Goal: Find contact information: Find contact information

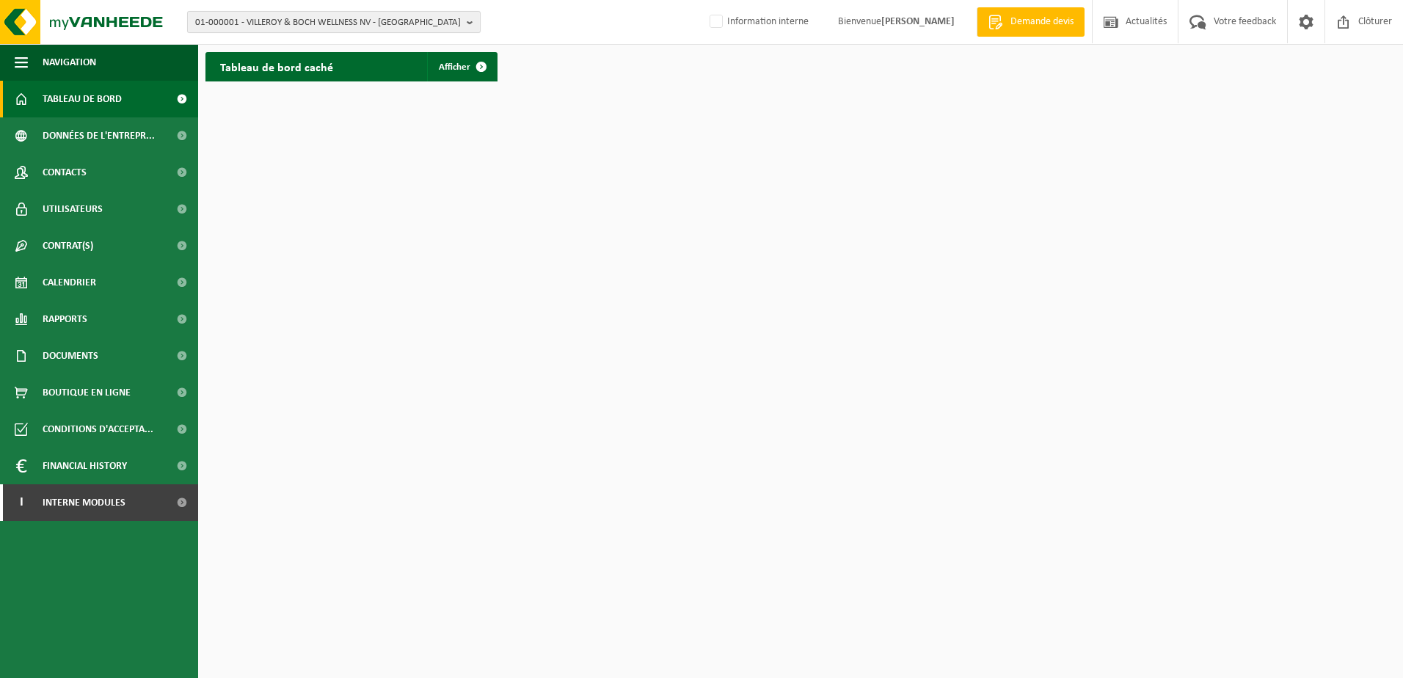
click at [410, 27] on span "01-000001 - VILLEROY & BOCH WELLNESS NV - ROESELARE" at bounding box center [328, 23] width 266 height 22
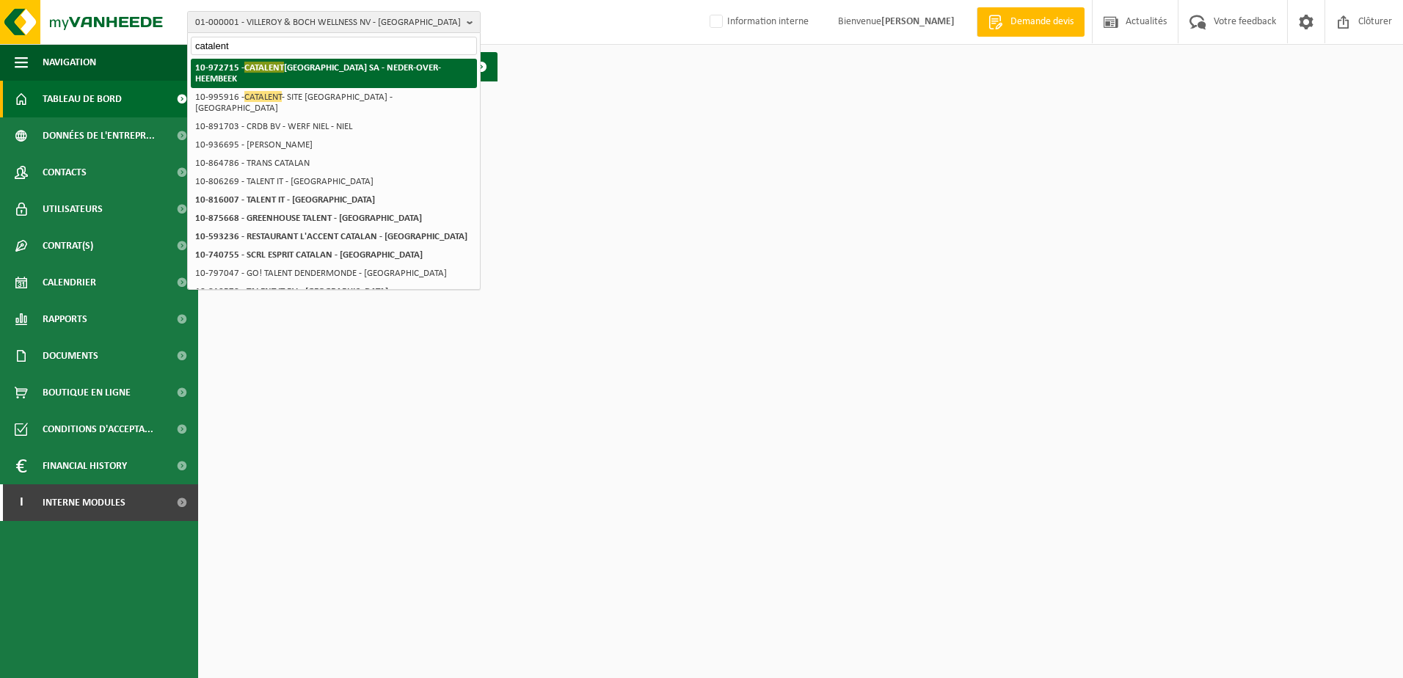
type input "catalent"
click at [401, 73] on strong "10-972715 - CATALENT BELGIUM SA - NEDER-OVER-HEEMBEEK" at bounding box center [318, 73] width 246 height 22
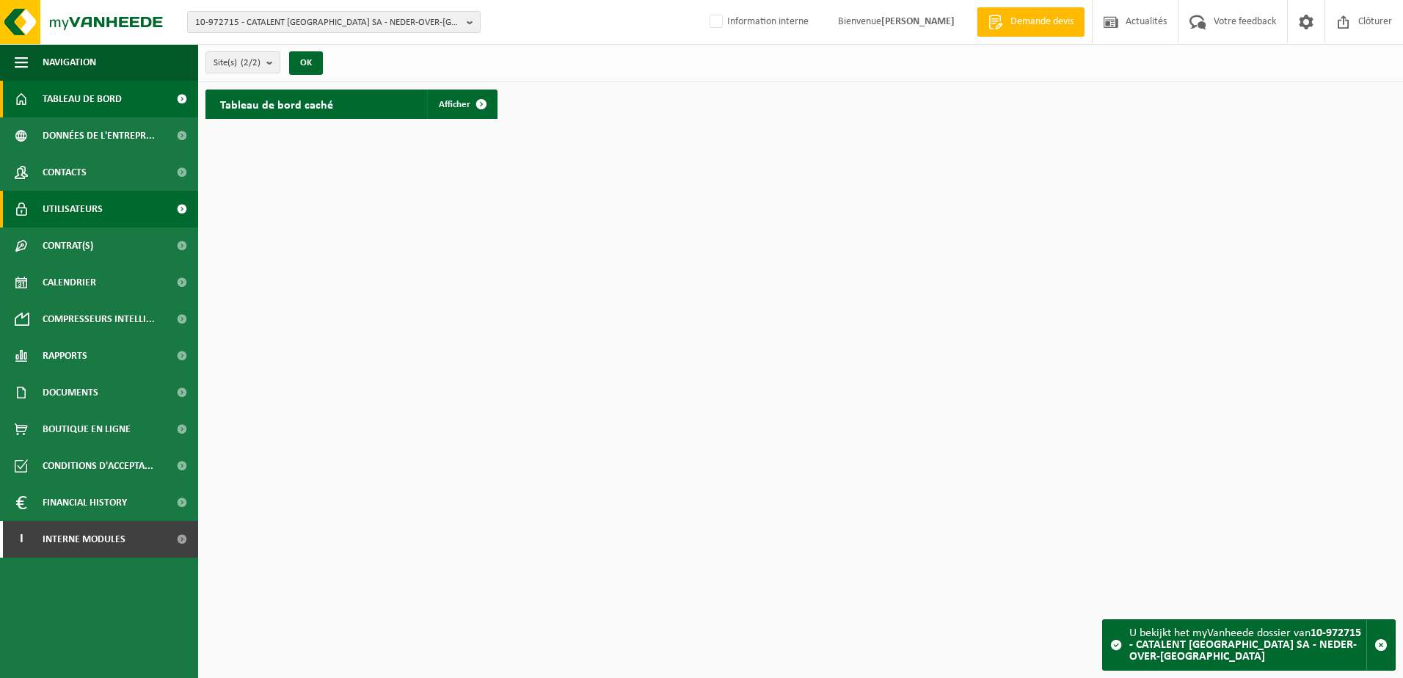
click at [139, 211] on link "Utilisateurs" at bounding box center [99, 209] width 198 height 37
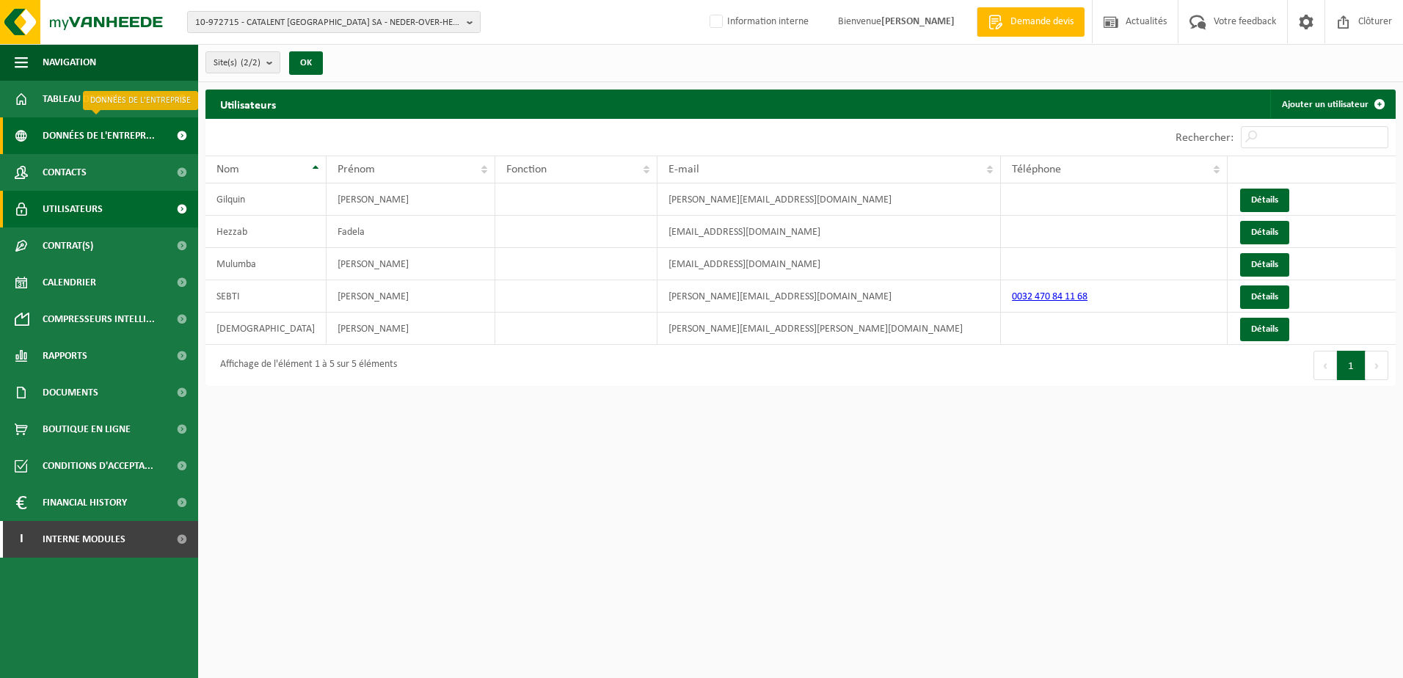
click at [135, 141] on span "Données de l'entrepr..." at bounding box center [99, 135] width 112 height 37
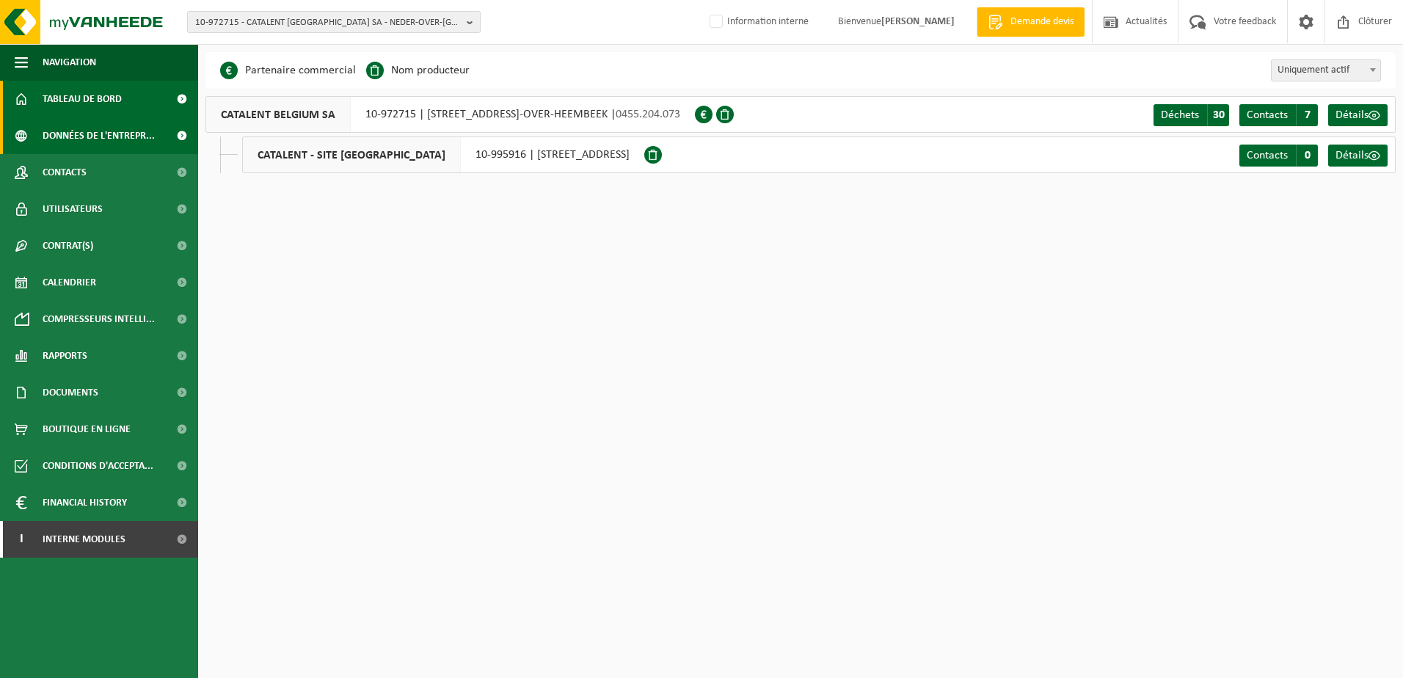
click at [96, 106] on span "Tableau de bord" at bounding box center [82, 99] width 79 height 37
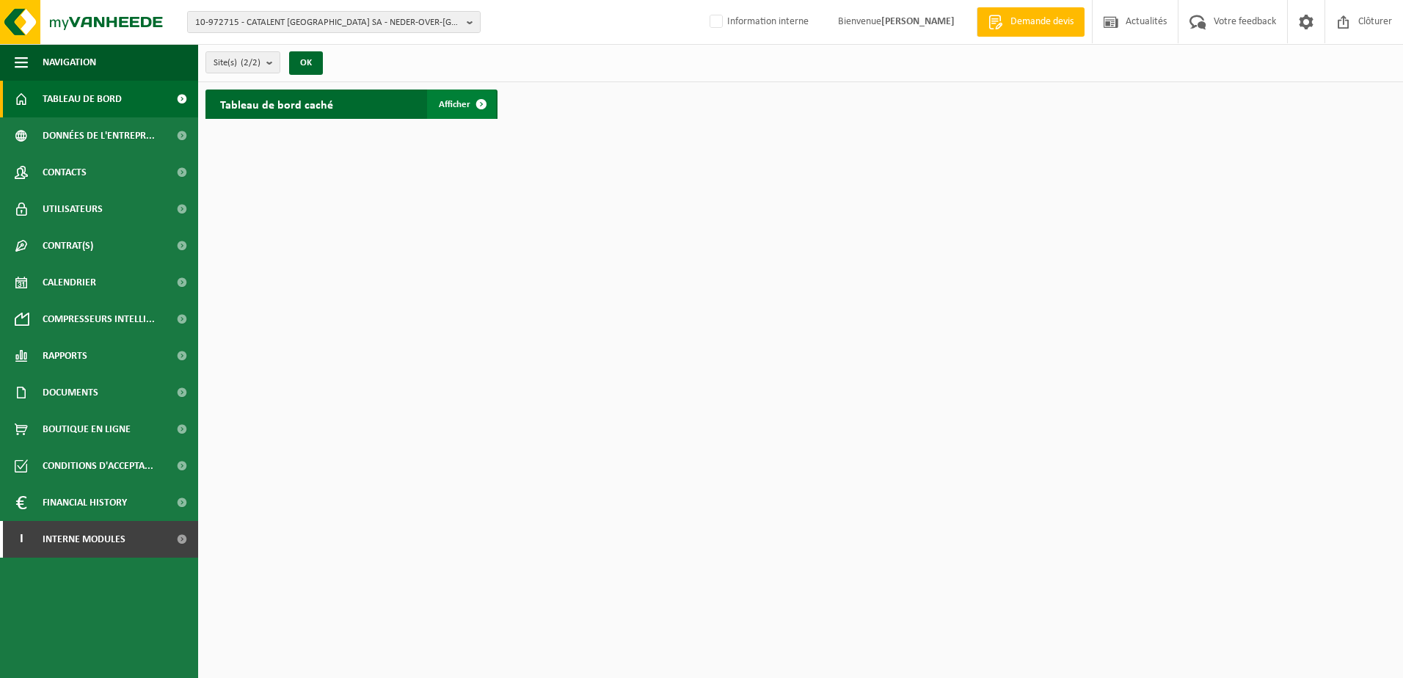
click at [463, 103] on span "Afficher" at bounding box center [455, 105] width 32 height 10
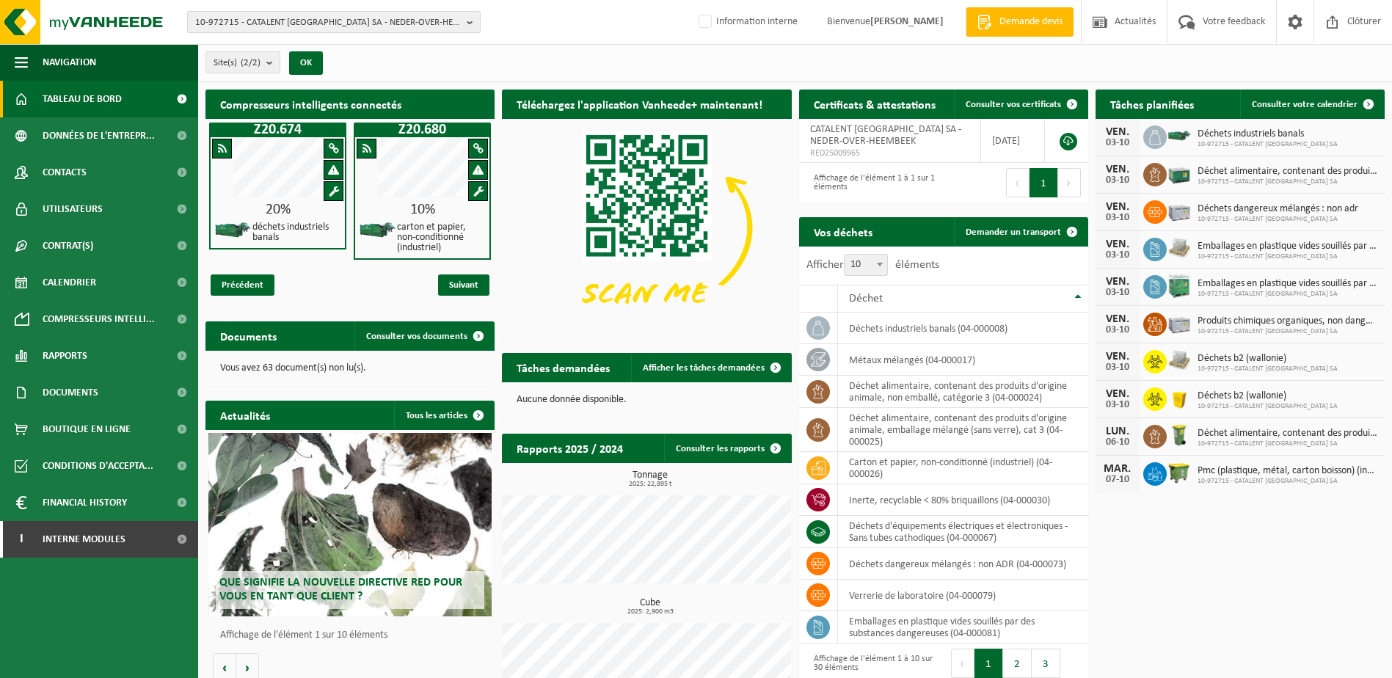
click at [226, 24] on span "10-972715 - CATALENT BELGIUM SA - NEDER-OVER-HEEMBEEK" at bounding box center [328, 23] width 266 height 22
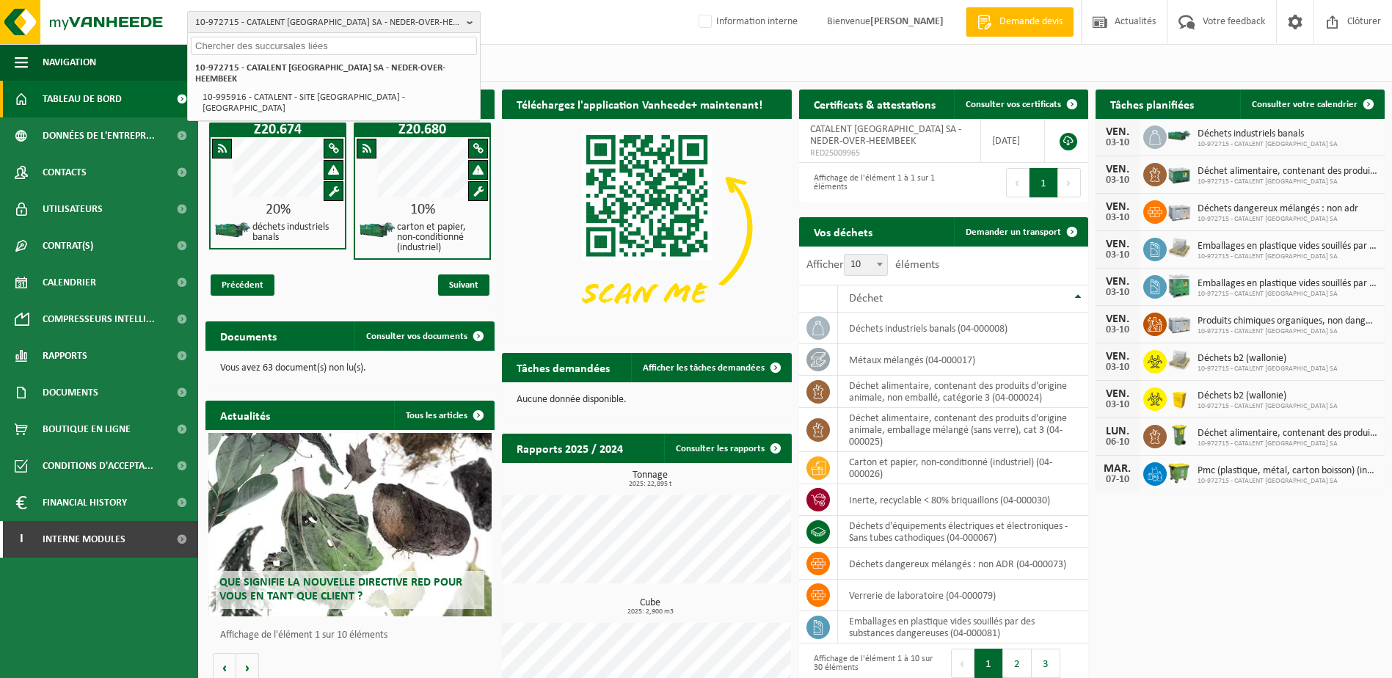
paste input "01-058853"
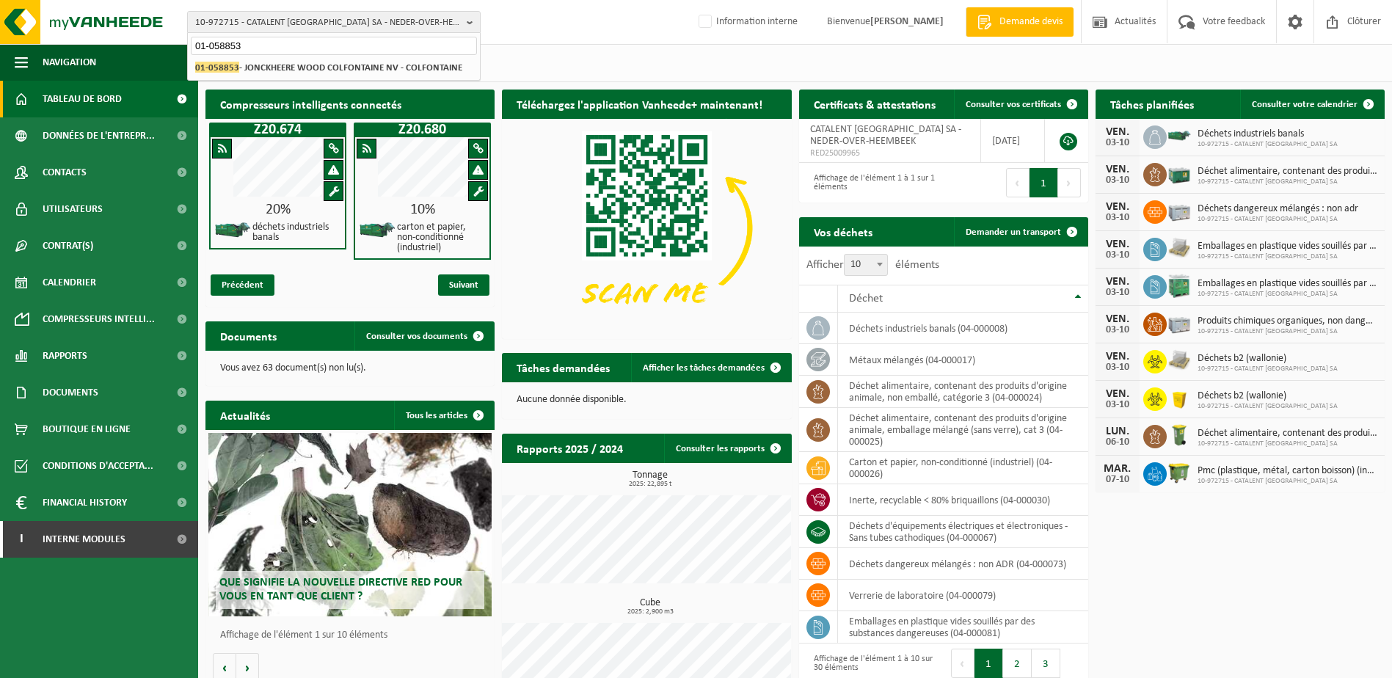
type input "01-058853"
click at [328, 74] on li "01-058853 - JONCKHEERE WOOD COLFONTAINE NV - COLFONTAINE" at bounding box center [334, 68] width 286 height 18
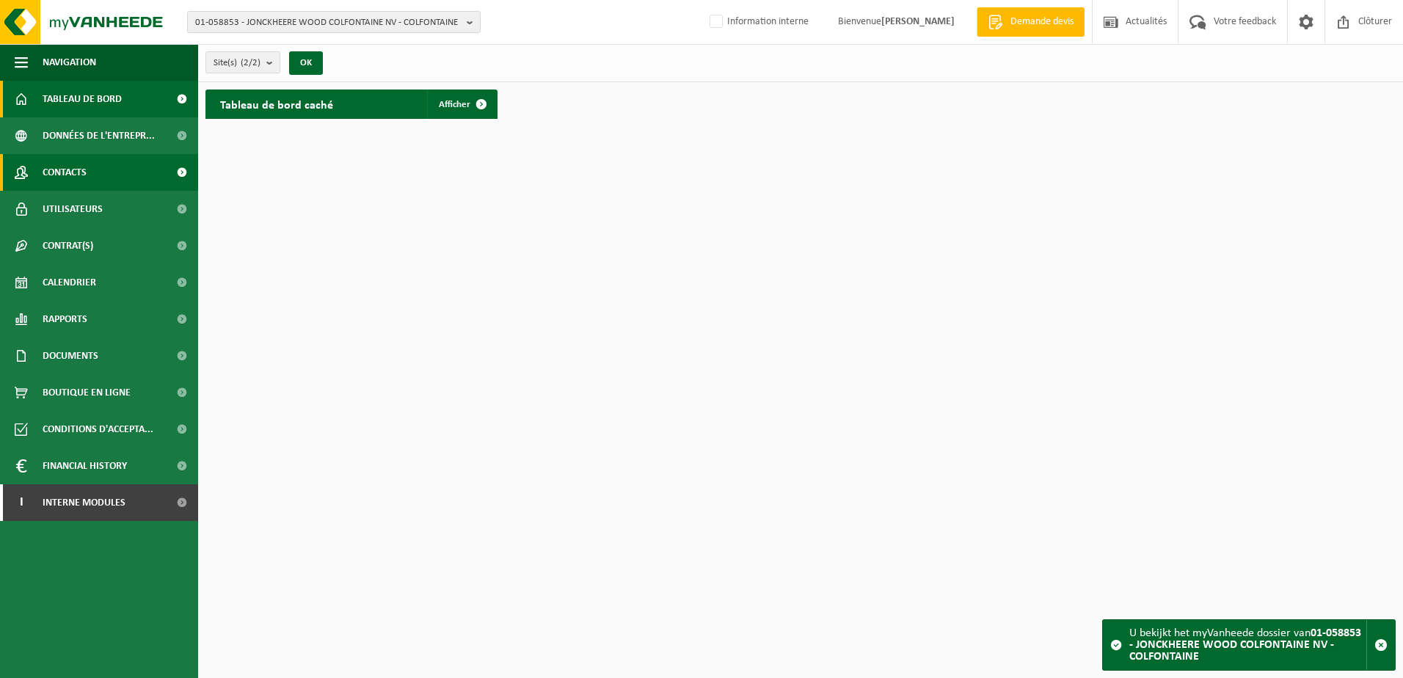
click at [103, 177] on link "Contacts" at bounding box center [99, 172] width 198 height 37
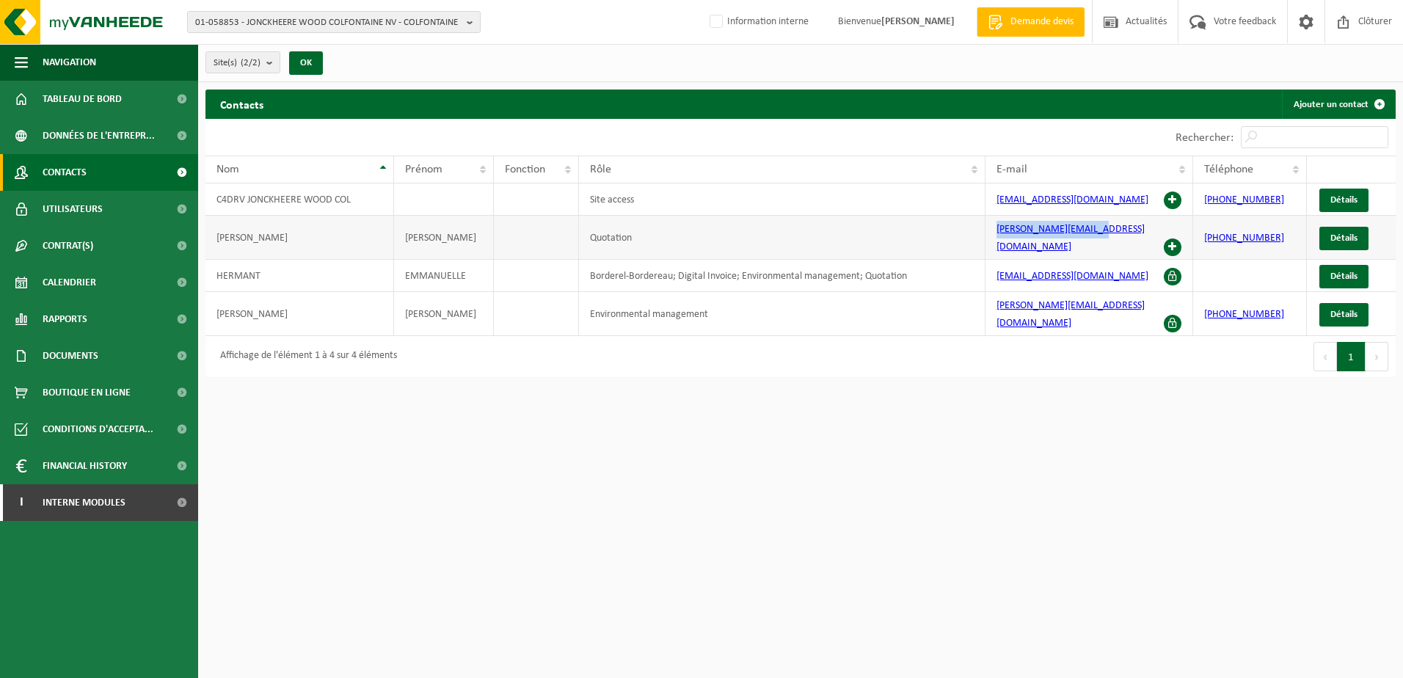
drag, startPoint x: 1103, startPoint y: 232, endPoint x: 988, endPoint y: 237, distance: 114.6
click at [988, 237] on td "[PERSON_NAME][EMAIL_ADDRESS][DOMAIN_NAME]" at bounding box center [1089, 238] width 208 height 44
drag, startPoint x: 1071, startPoint y: 301, endPoint x: 984, endPoint y: 301, distance: 87.3
click at [984, 301] on tr "Luciano Da Silva Environmental management luciano.dasilva@jnck.be +32 474 56 18…" at bounding box center [800, 314] width 1190 height 44
drag, startPoint x: 984, startPoint y: 301, endPoint x: 1094, endPoint y: 291, distance: 110.5
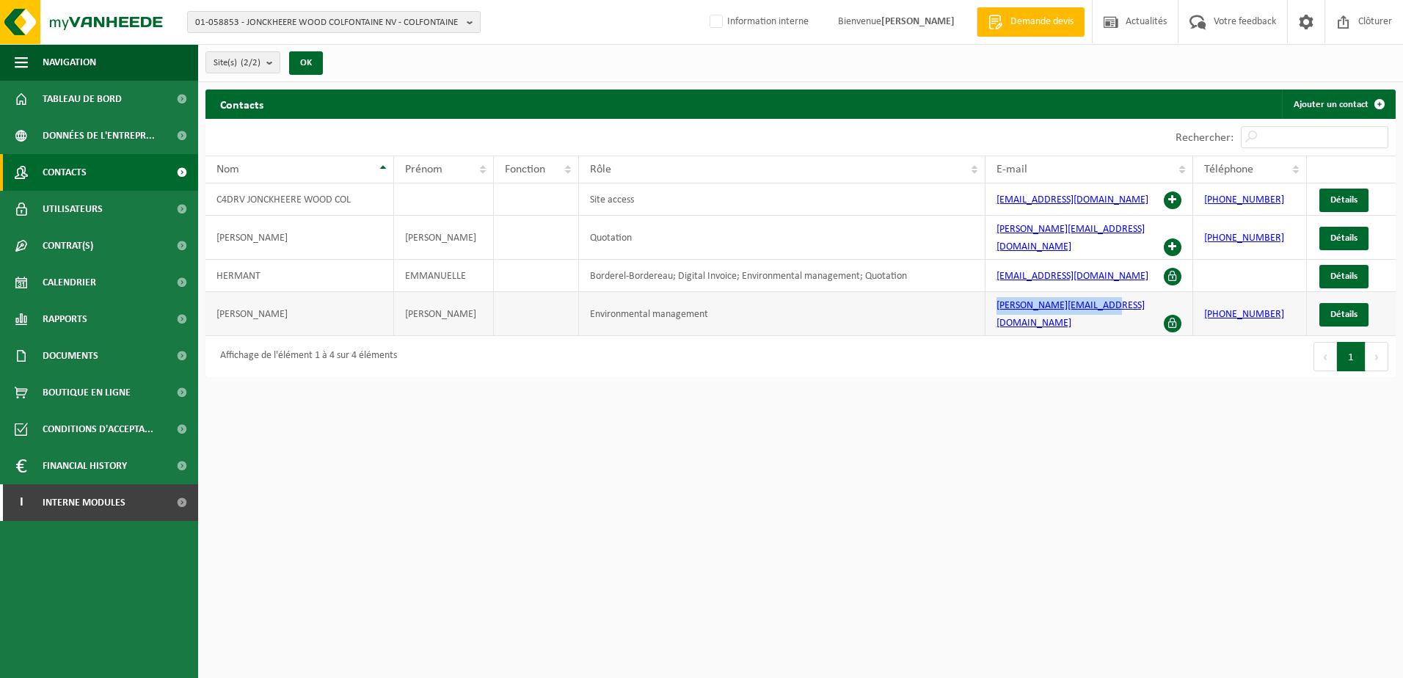
copy tr "luciano.dasilva@jnck.be"
click at [306, 17] on span "01-058853 - JONCKHEERE WOOD COLFONTAINE NV - COLFONTAINE" at bounding box center [328, 23] width 266 height 22
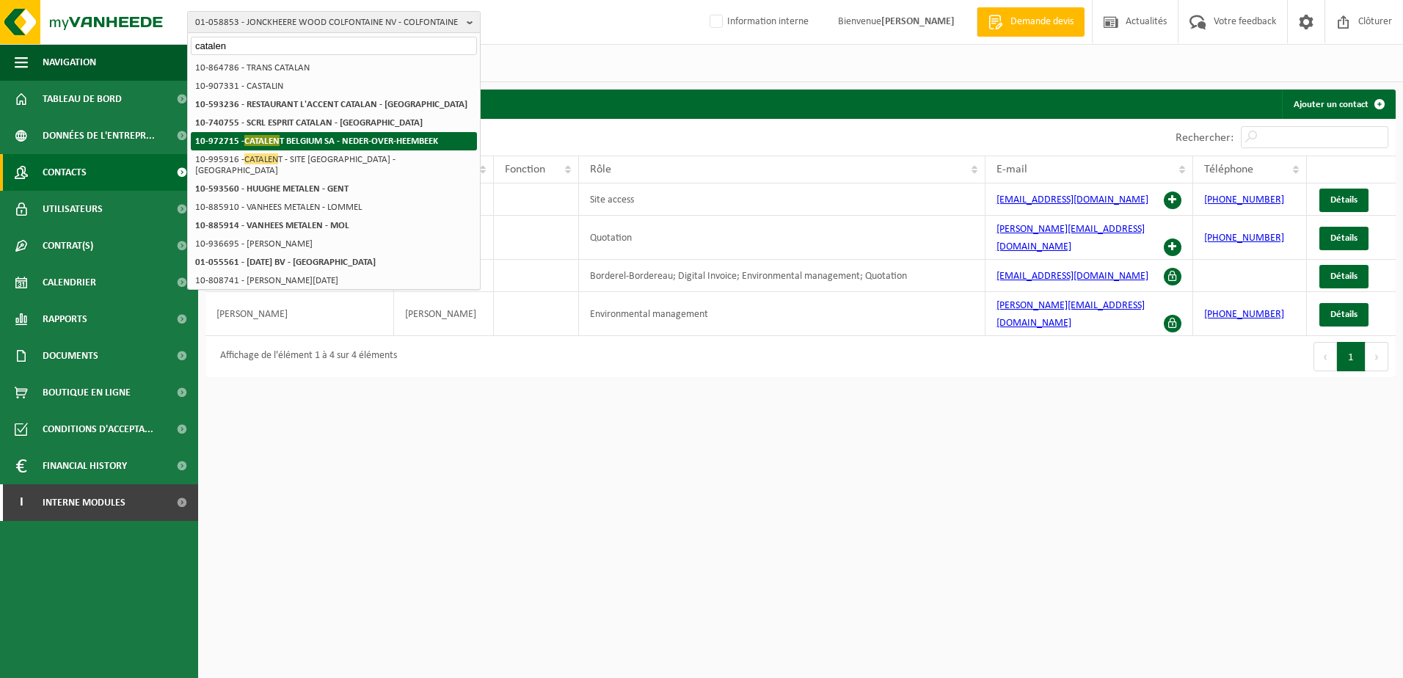
type input "catalen"
click at [331, 135] on li "10-972715 - CATALEN T BELGIUM SA - NEDER-OVER-HEEMBEEK" at bounding box center [334, 141] width 286 height 18
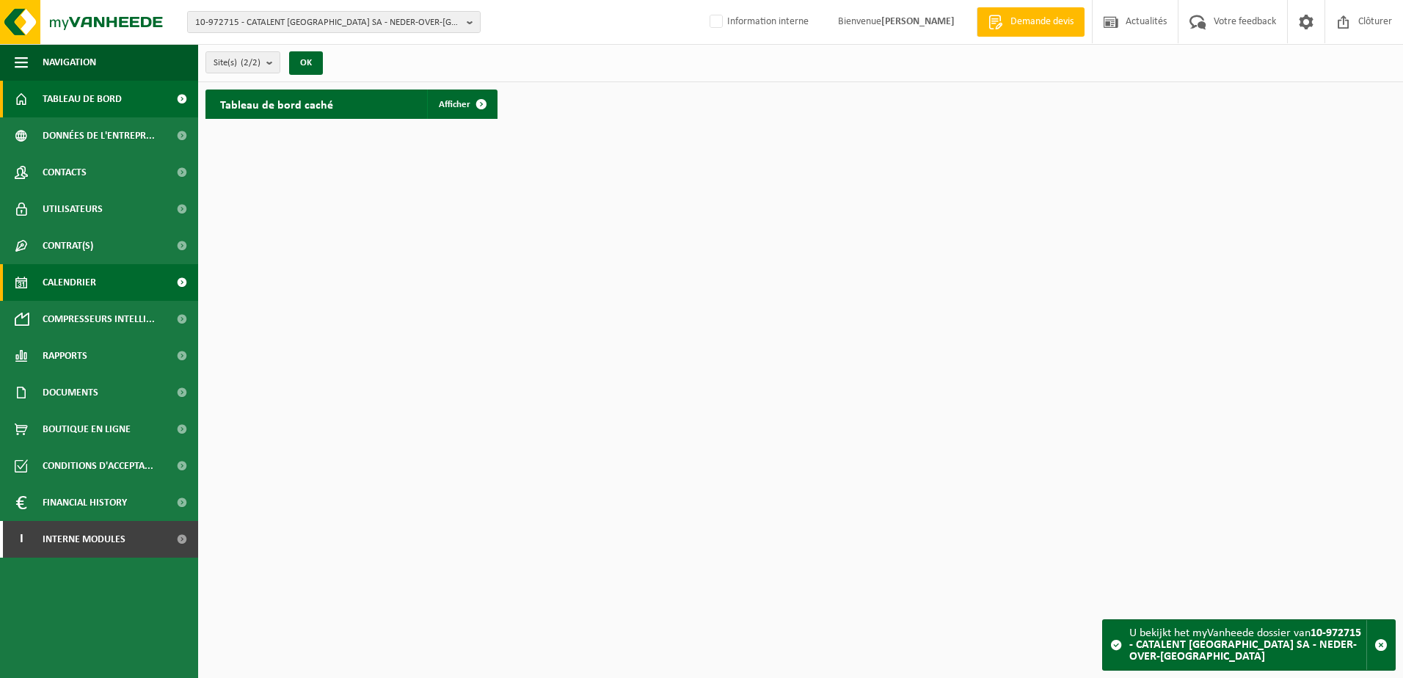
click at [135, 293] on link "Calendrier" at bounding box center [99, 282] width 198 height 37
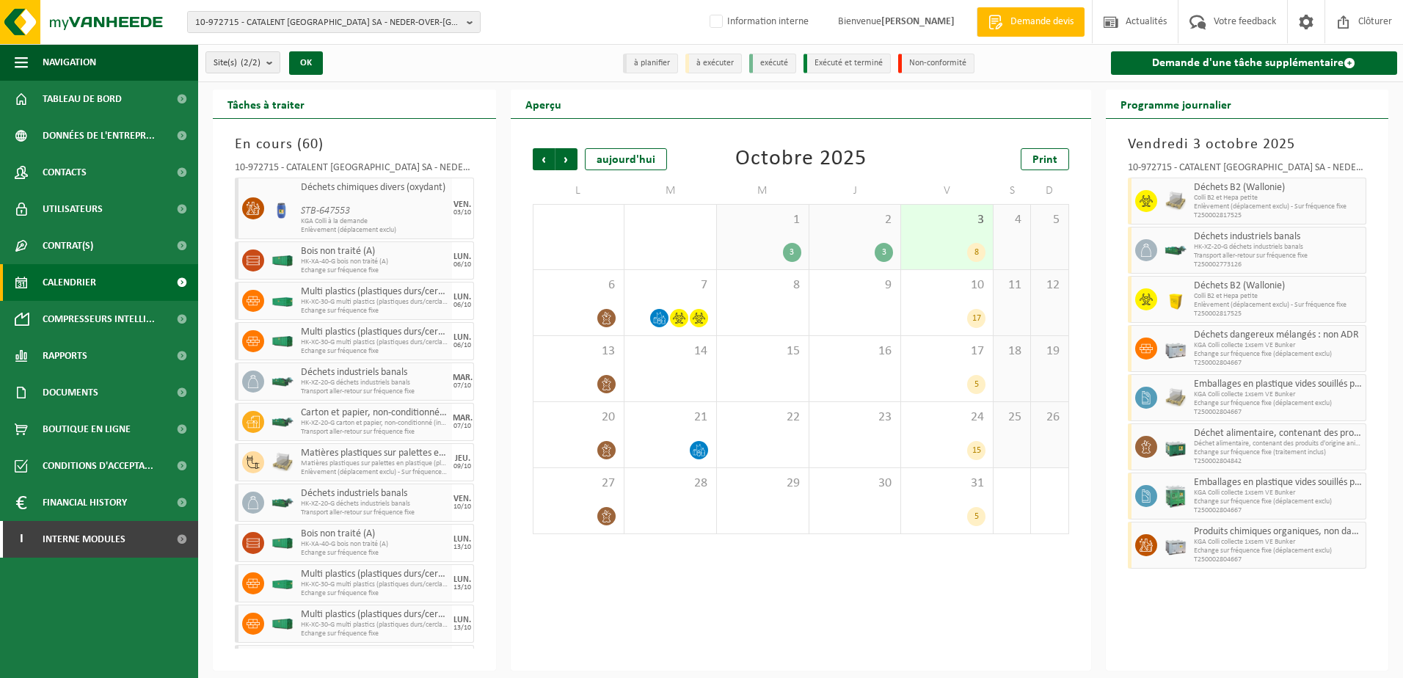
click at [863, 241] on div "2 3" at bounding box center [855, 237] width 92 height 65
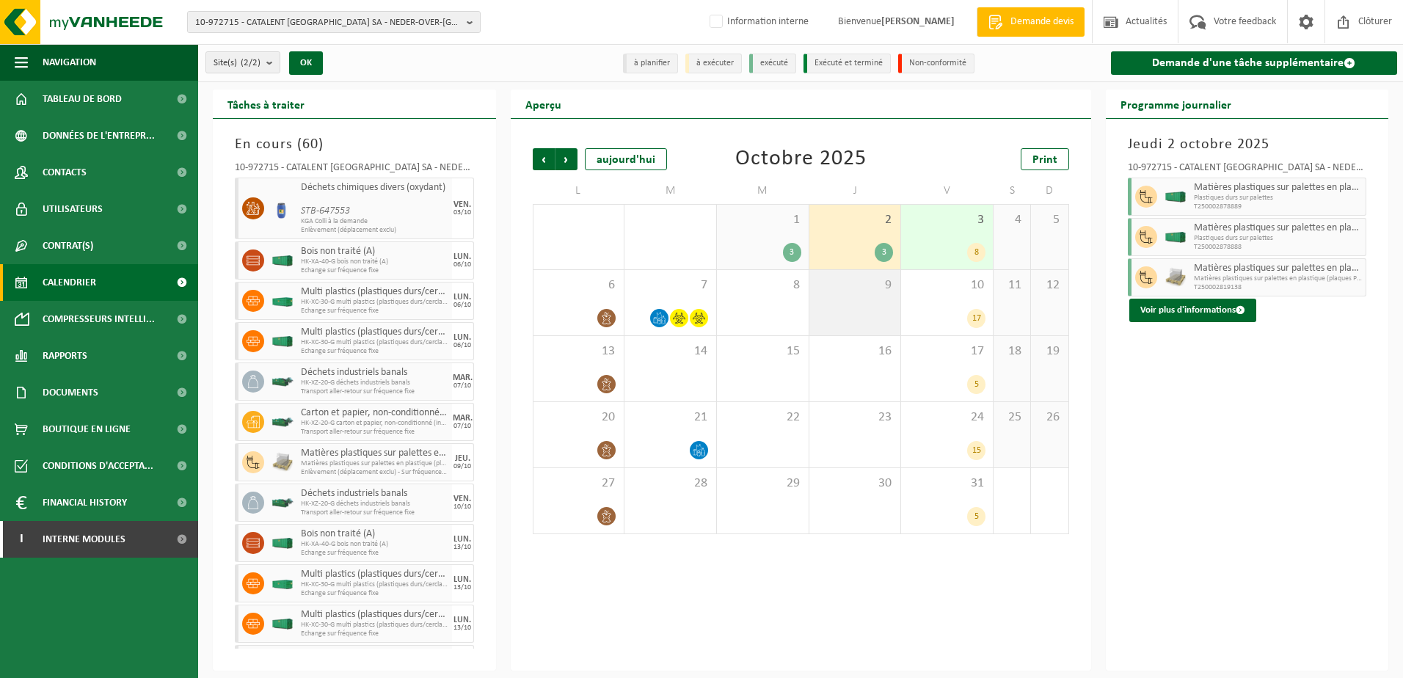
click at [891, 300] on div "9" at bounding box center [855, 302] width 92 height 65
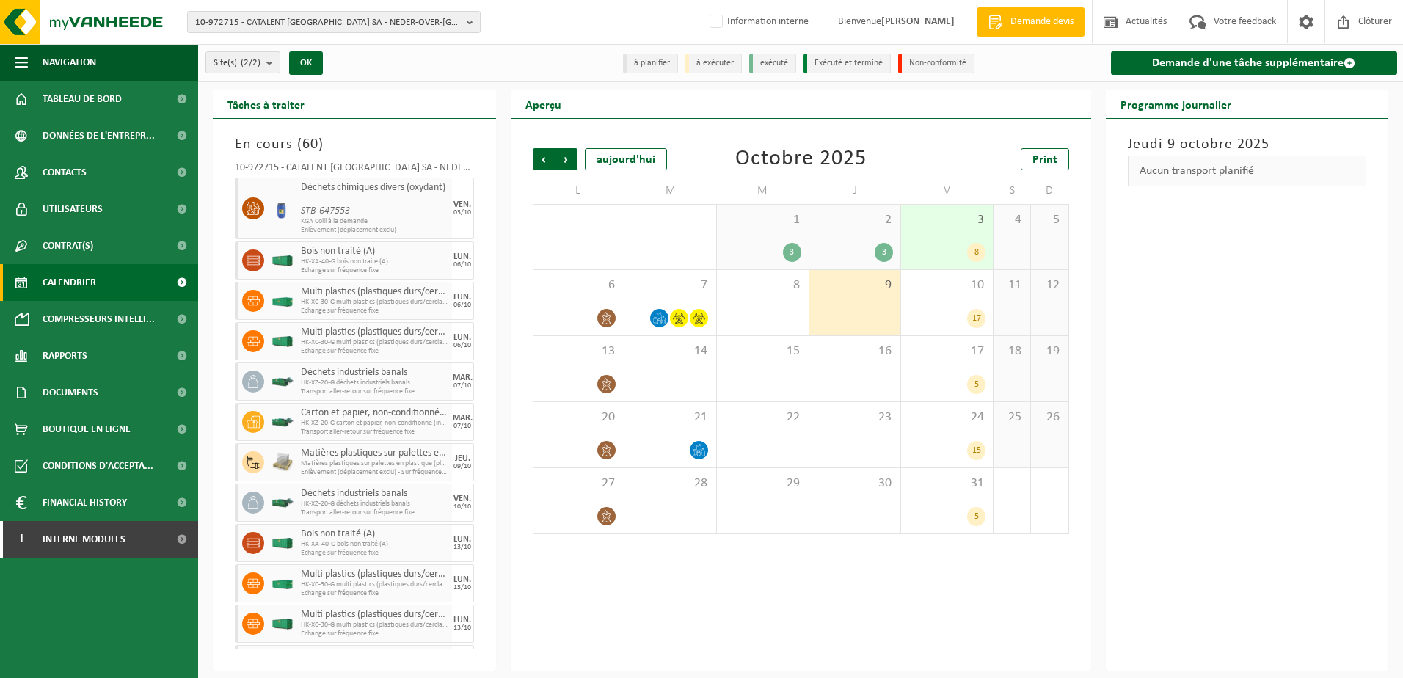
click at [872, 246] on div "3" at bounding box center [855, 252] width 77 height 19
